Goal: Find contact information: Find contact information

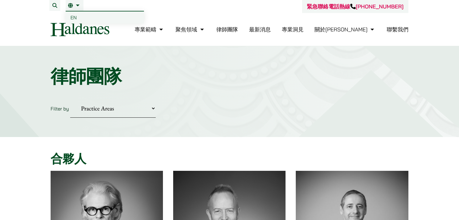
click at [83, 6] on li "繁 EN" at bounding box center [75, 5] width 18 height 11
click at [74, 18] on span "EN" at bounding box center [74, 17] width 6 height 6
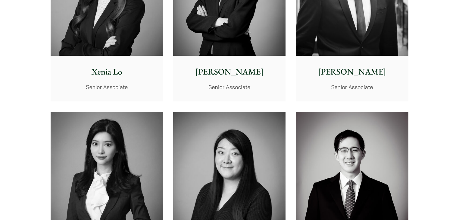
scroll to position [1819, 0]
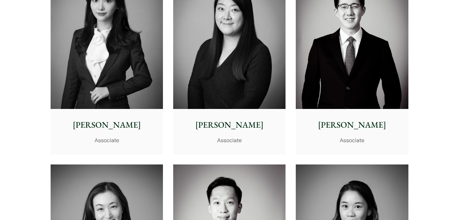
click at [112, 47] on img at bounding box center [107, 38] width 112 height 141
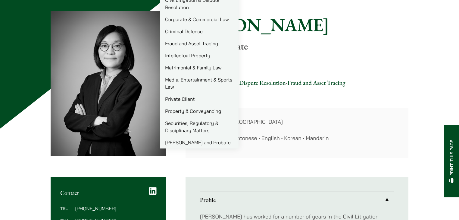
scroll to position [145, 0]
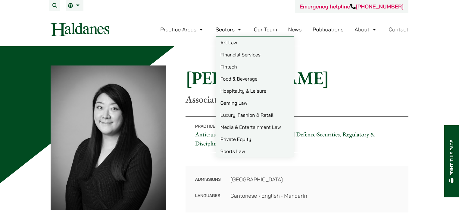
click at [199, 76] on h1 "[PERSON_NAME]" at bounding box center [297, 78] width 223 height 22
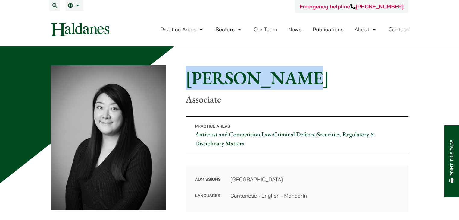
drag, startPoint x: 199, startPoint y: 76, endPoint x: 268, endPoint y: 77, distance: 68.4
click at [268, 77] on h1 "[PERSON_NAME]" at bounding box center [297, 78] width 223 height 22
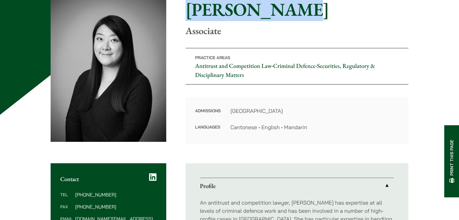
scroll to position [169, 0]
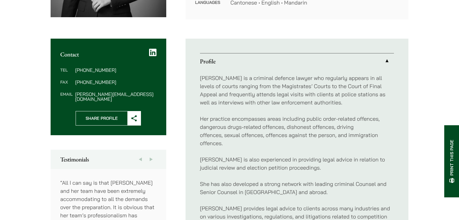
scroll to position [338, 0]
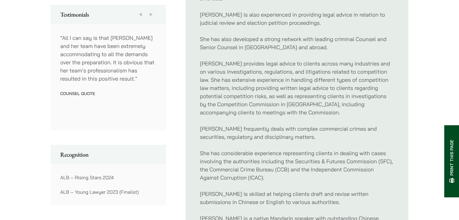
drag, startPoint x: 175, startPoint y: 38, endPoint x: 178, endPoint y: 22, distance: 16.3
click at [178, 22] on div "Contact Tel [PHONE_NUMBER] Fax [PHONE_NUMBER] Email [PERSON_NAME][EMAIL_ADDRESS…" at bounding box center [230, 108] width 358 height 429
